Goal: Information Seeking & Learning: Learn about a topic

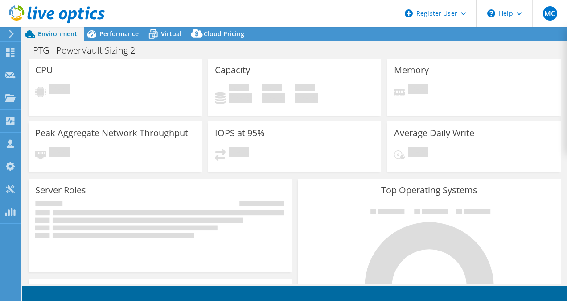
select select "USD"
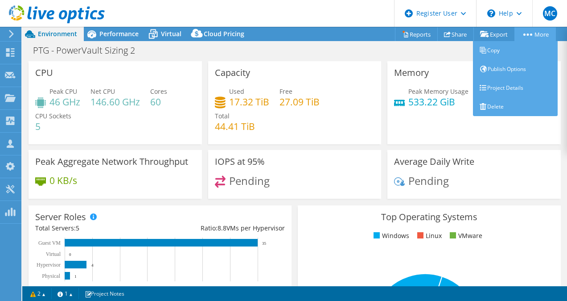
click at [526, 31] on link "More" at bounding box center [535, 34] width 41 height 14
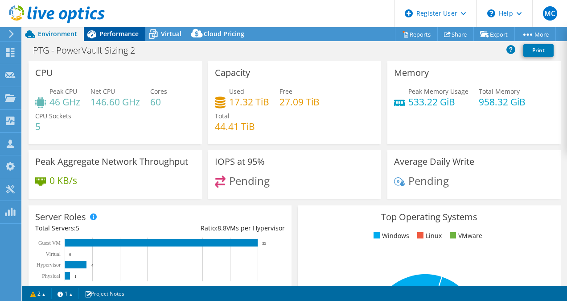
click at [114, 27] on div "Performance" at bounding box center [115, 34] width 62 height 14
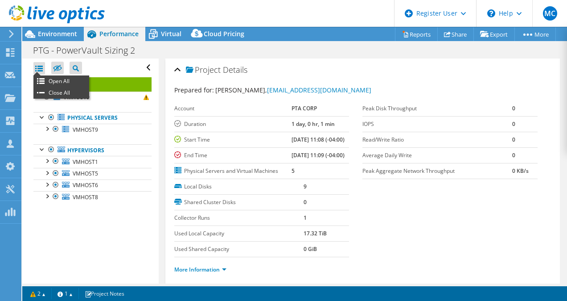
click at [35, 67] on div at bounding box center [39, 68] width 12 height 12
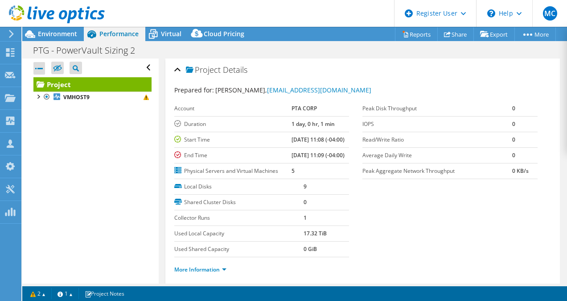
click at [35, 67] on div at bounding box center [39, 68] width 12 height 12
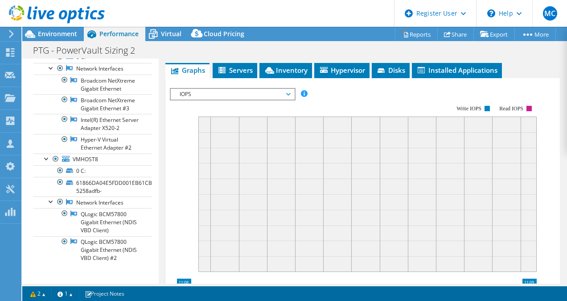
scroll to position [233, 0]
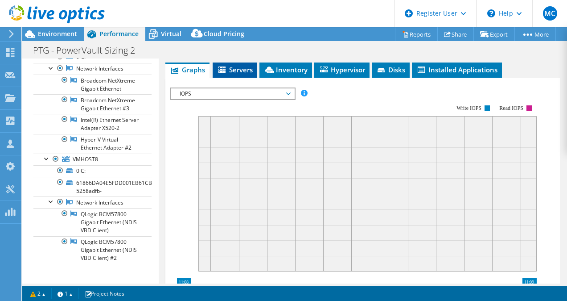
click at [230, 74] on span "Servers" at bounding box center [235, 69] width 36 height 9
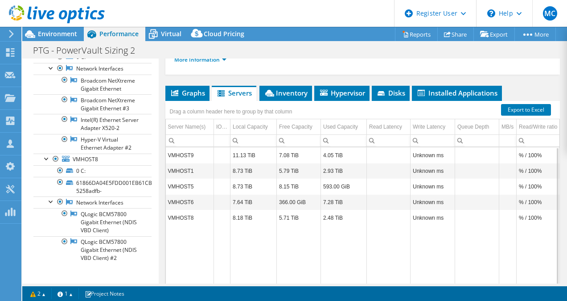
scroll to position [209, 0]
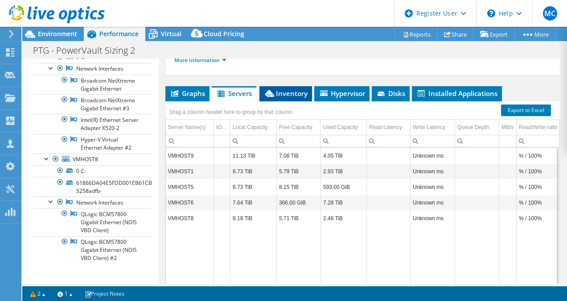
click at [289, 98] on span "Inventory" at bounding box center [286, 93] width 44 height 9
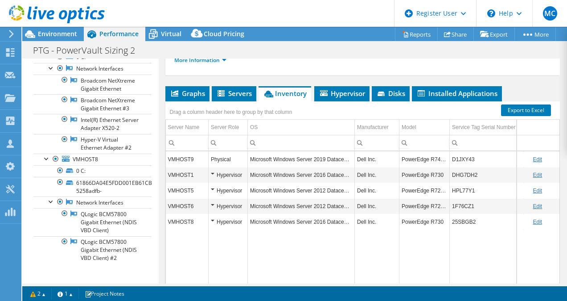
scroll to position [3, 0]
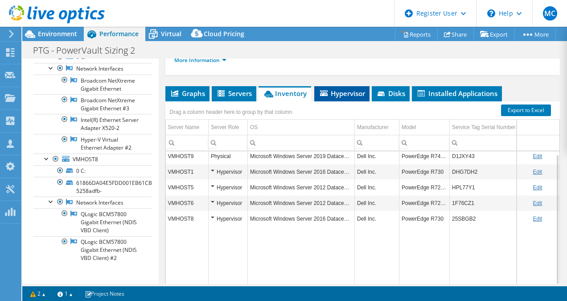
click at [341, 98] on span "Hypervisor" at bounding box center [342, 93] width 46 height 9
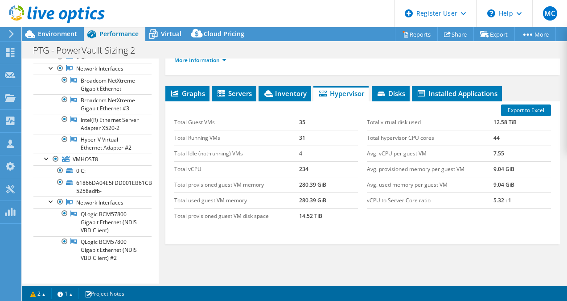
scroll to position [245, 0]
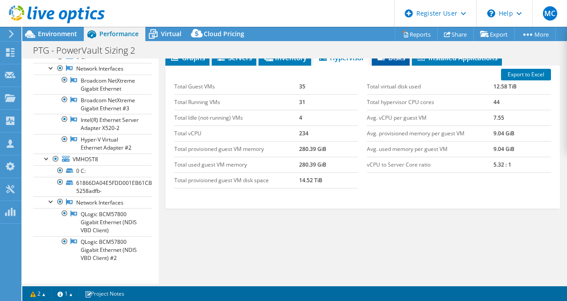
click at [392, 62] on span "Disks" at bounding box center [390, 57] width 29 height 9
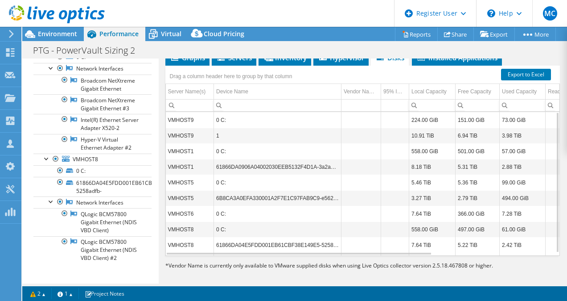
scroll to position [0, 0]
click at [176, 61] on icon at bounding box center [174, 57] width 7 height 6
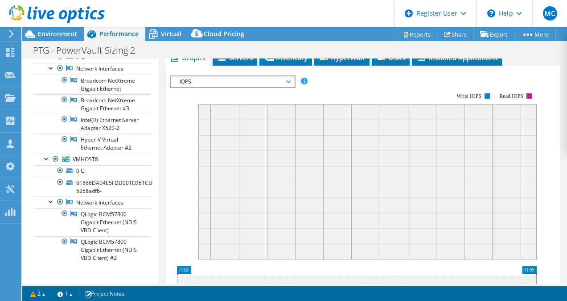
click at [185, 87] on span "IOPS" at bounding box center [232, 81] width 115 height 11
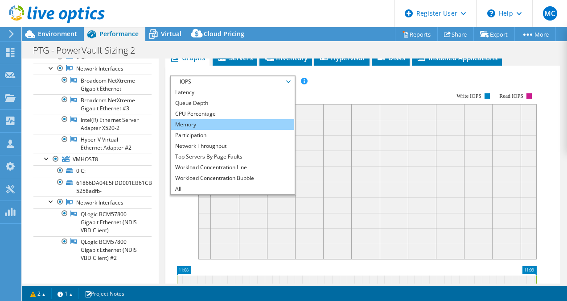
scroll to position [16, 0]
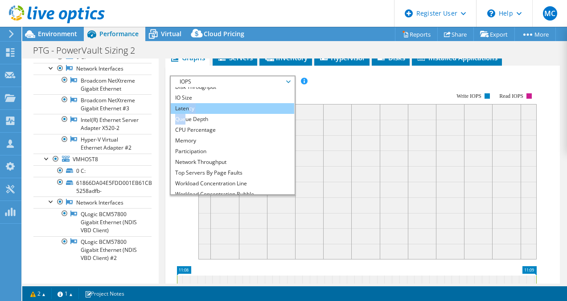
click at [188, 137] on ul "IOPS Disk Throughput IO Size Latency Queue Depth CPU Percentage Memory Page Fau…" at bounding box center [233, 140] width 124 height 107
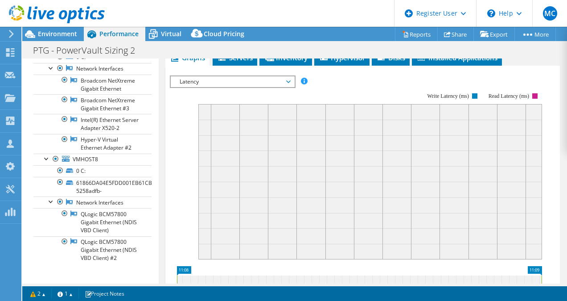
drag, startPoint x: 188, startPoint y: 137, endPoint x: 182, endPoint y: 142, distance: 7.6
click at [182, 142] on rect at bounding box center [356, 170] width 372 height 178
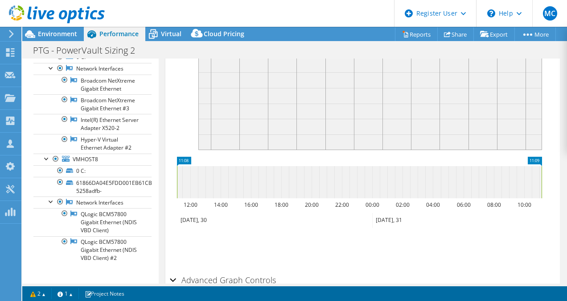
scroll to position [356, 0]
